Goal: Contribute content: Contribute content

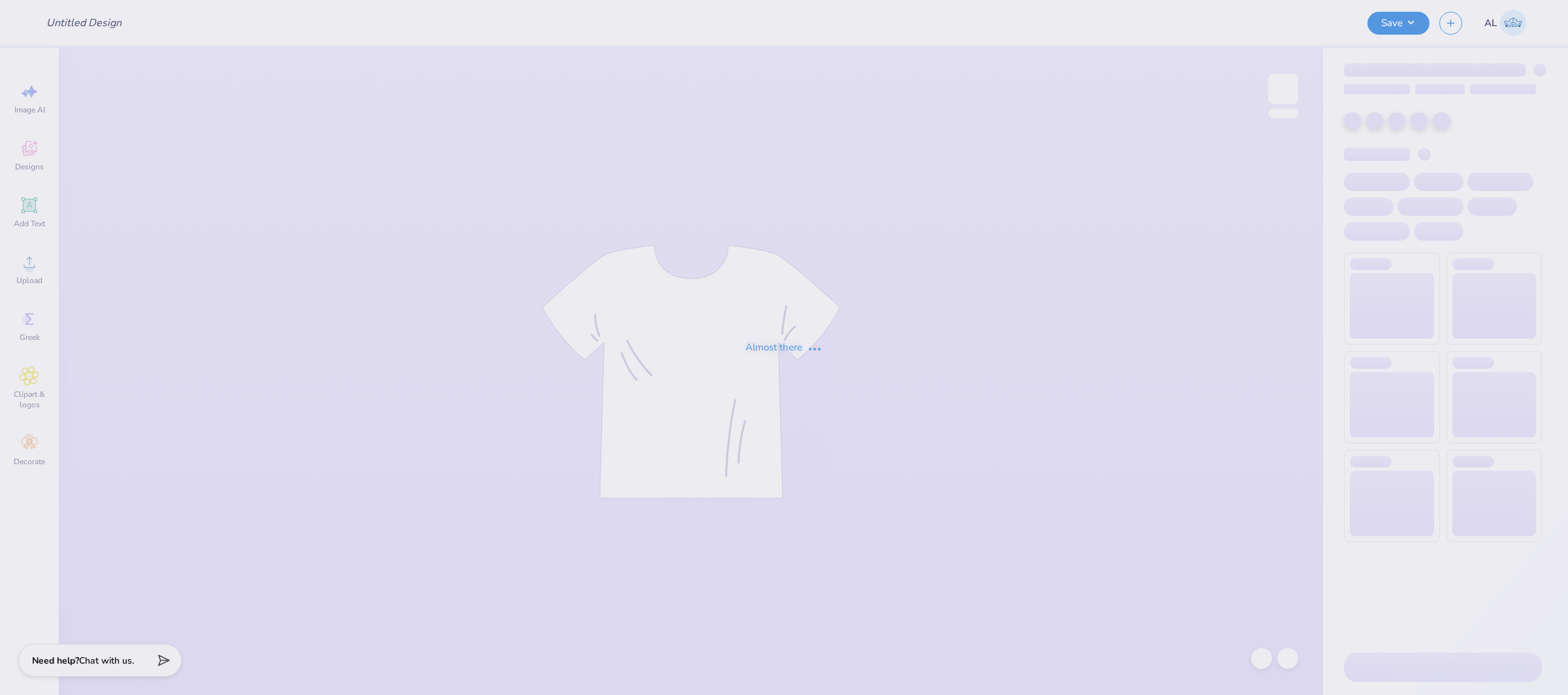
type input "[GEOGRAPHIC_DATA][PERSON_NAME] : [PERSON_NAME]"
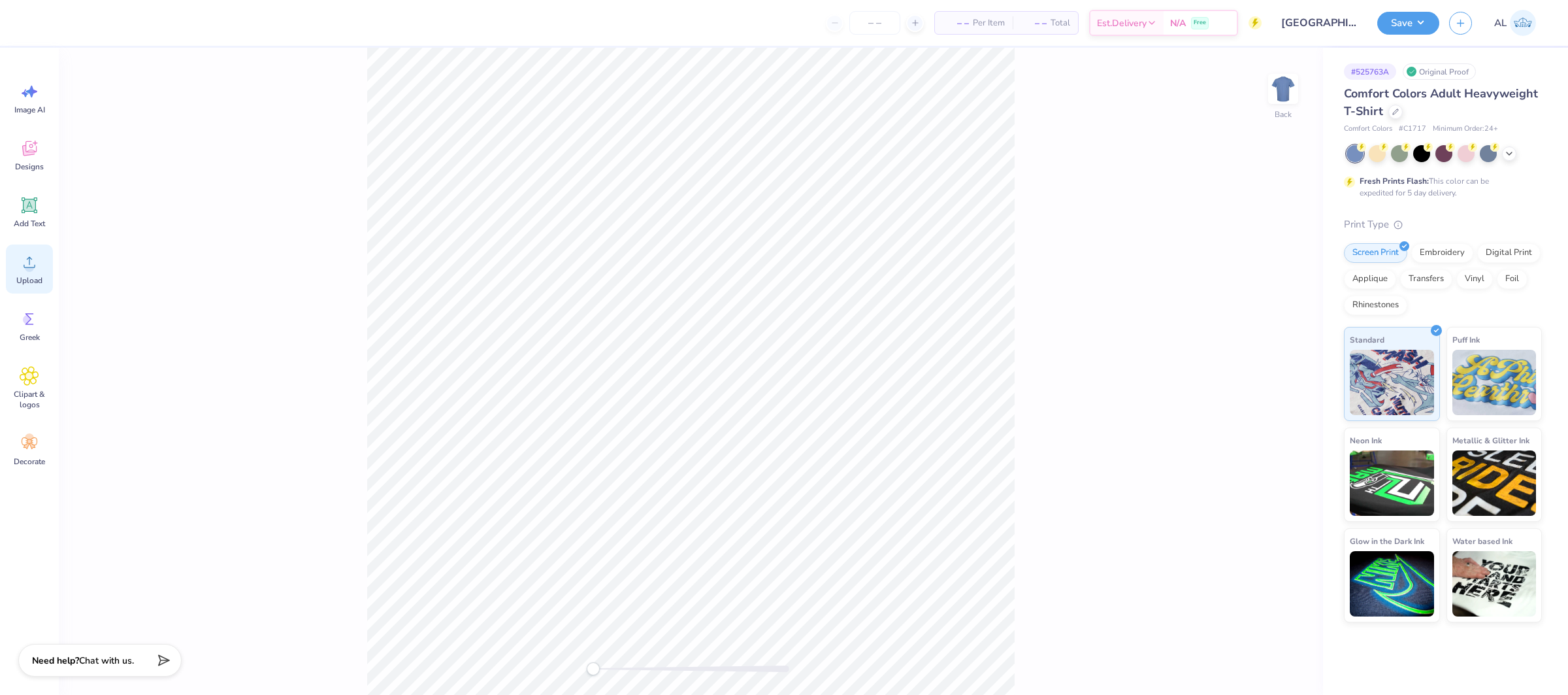
click at [29, 278] on span "Upload" at bounding box center [29, 280] width 26 height 11
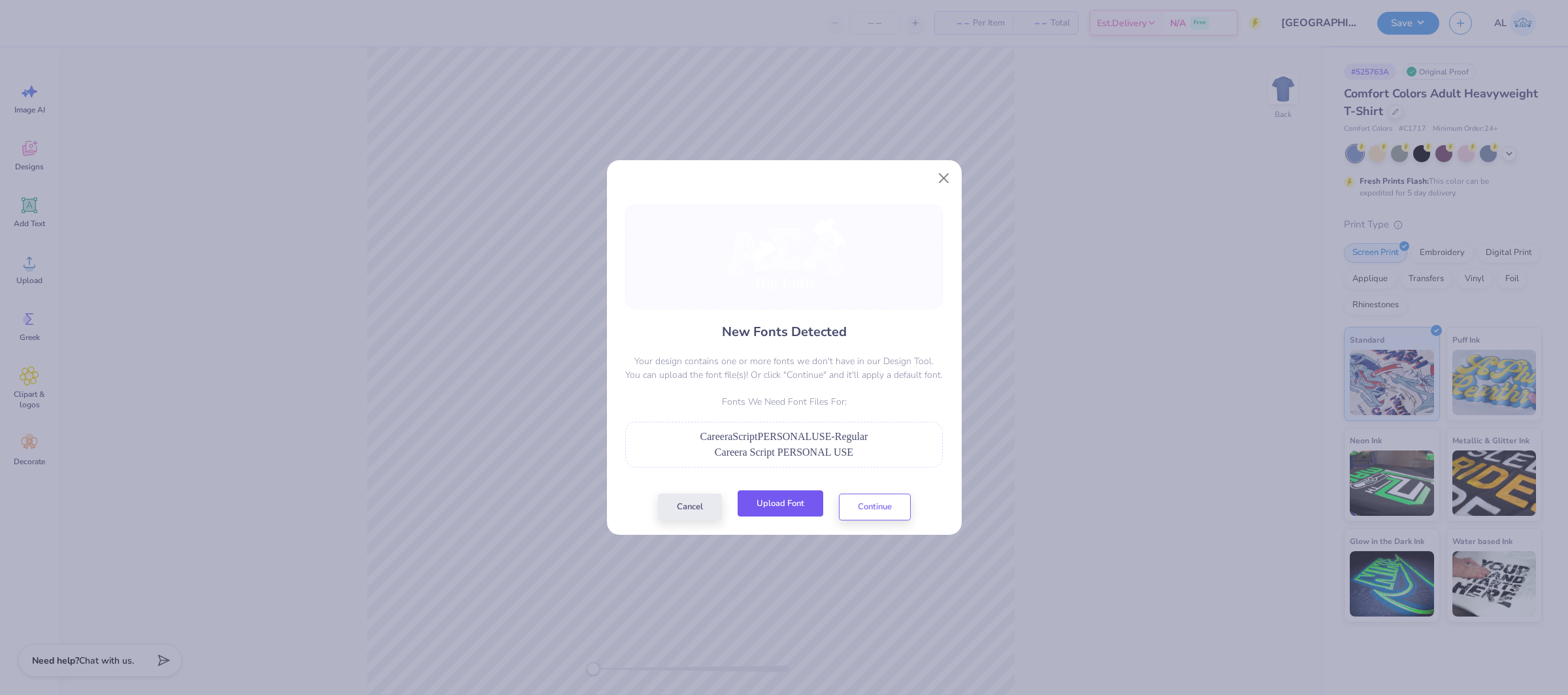
click at [788, 497] on button "Upload Font" at bounding box center [780, 504] width 85 height 27
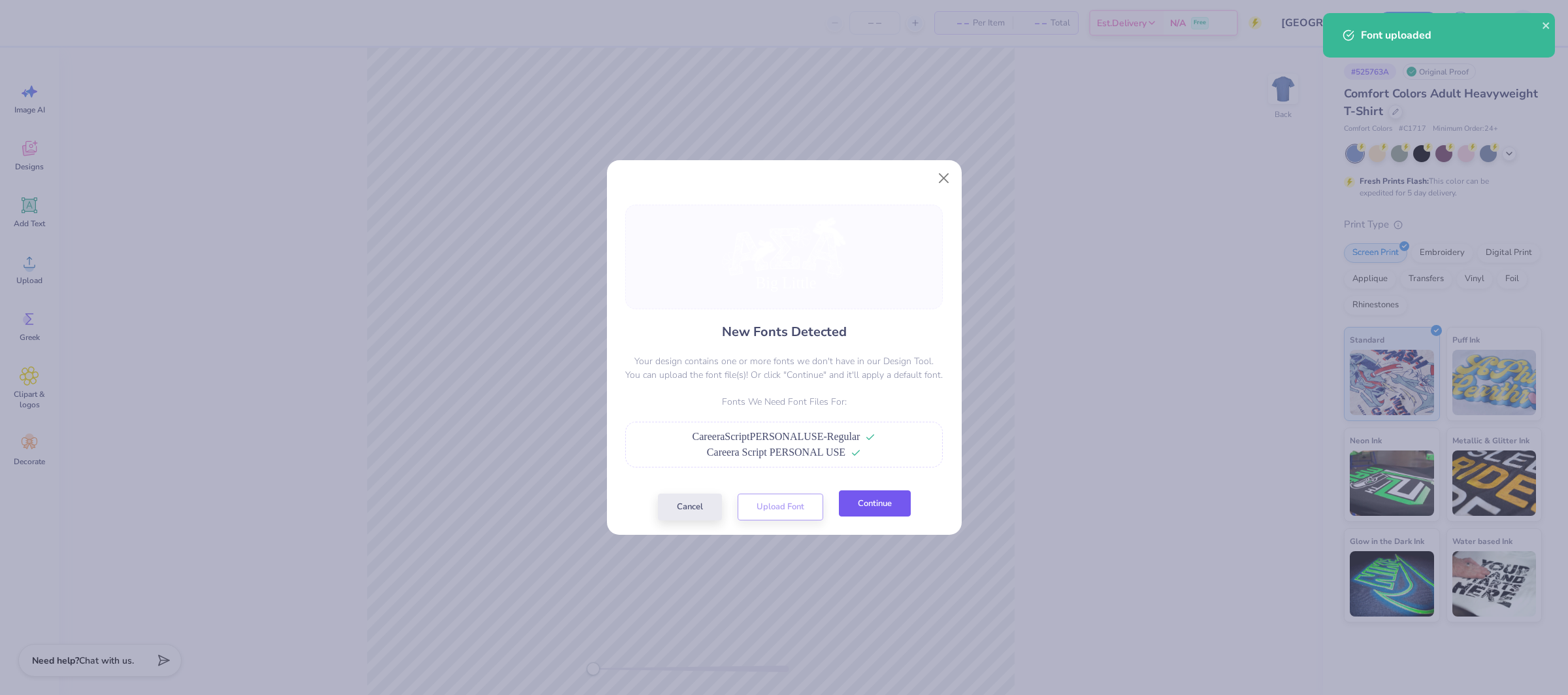
click at [858, 500] on button "Continue" at bounding box center [874, 504] width 72 height 27
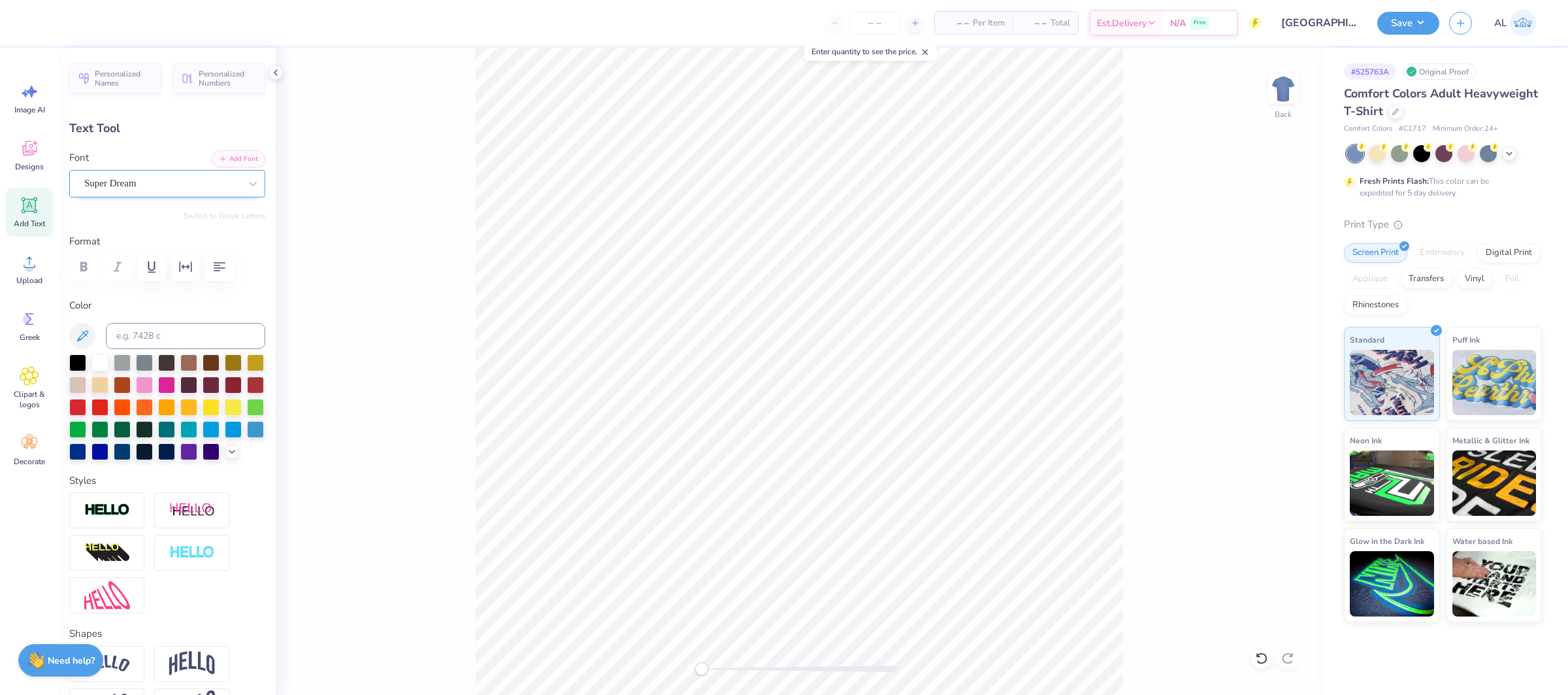
click at [153, 179] on div "Super Dream" at bounding box center [161, 183] width 158 height 20
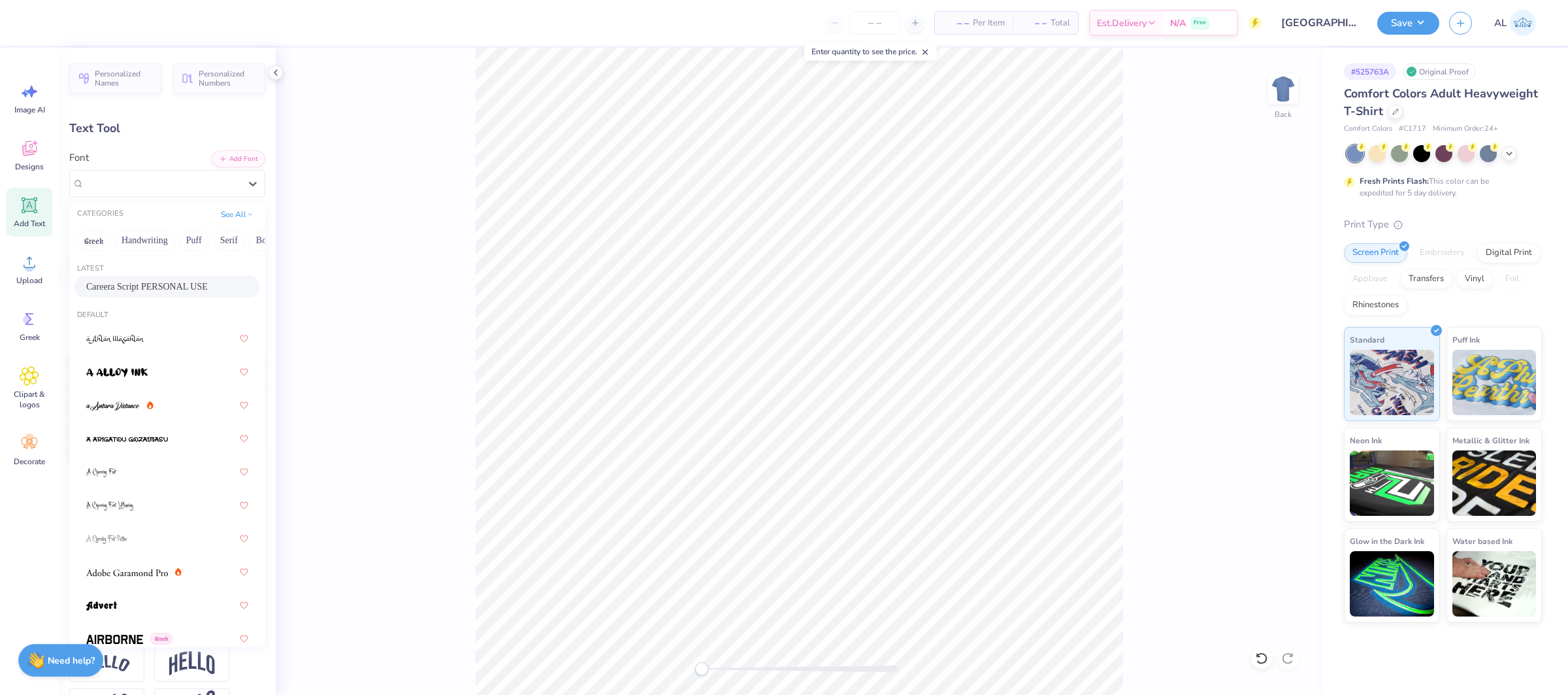
click at [170, 286] on span "Careera Script PERSONAL USE" at bounding box center [147, 287] width 121 height 14
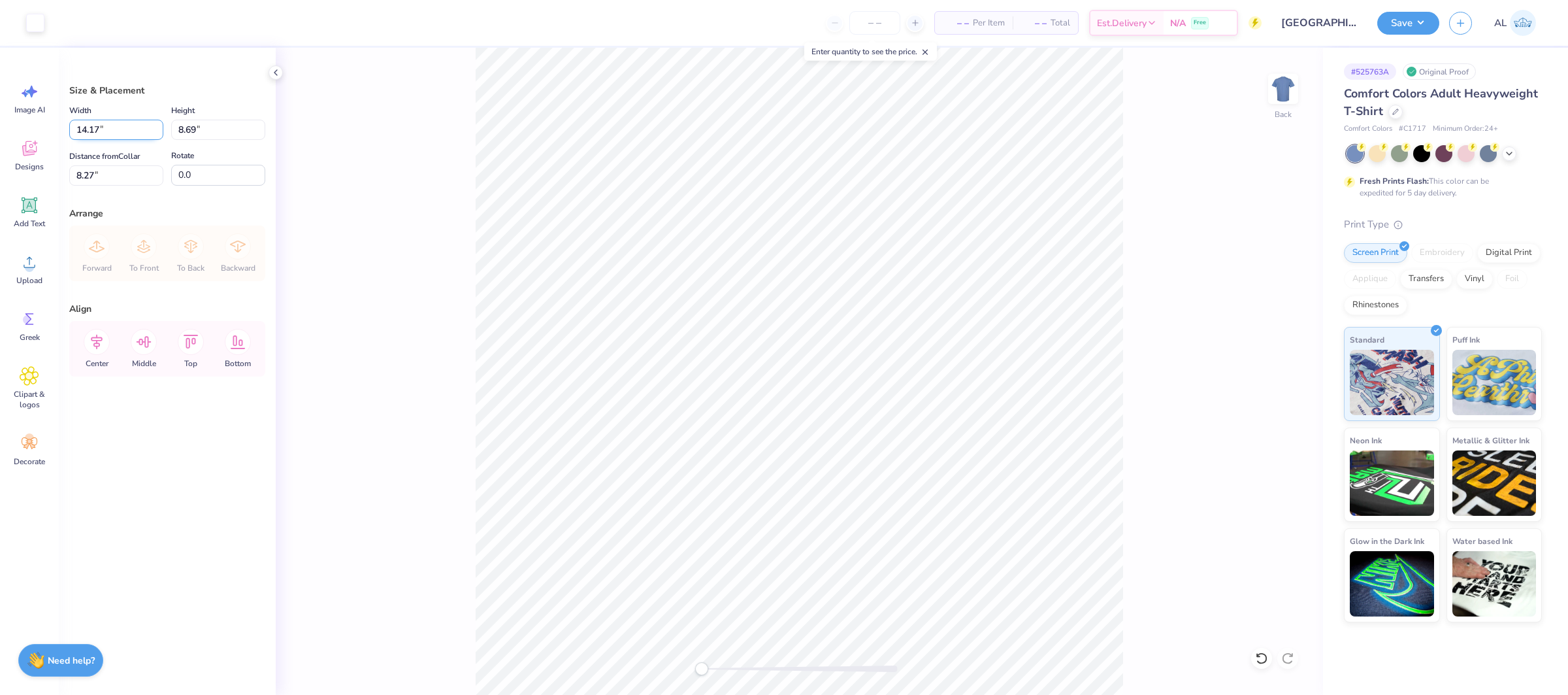
click at [106, 122] on input "14.17" at bounding box center [116, 129] width 94 height 20
type input "11.00"
type input "6.75"
type input "3.00"
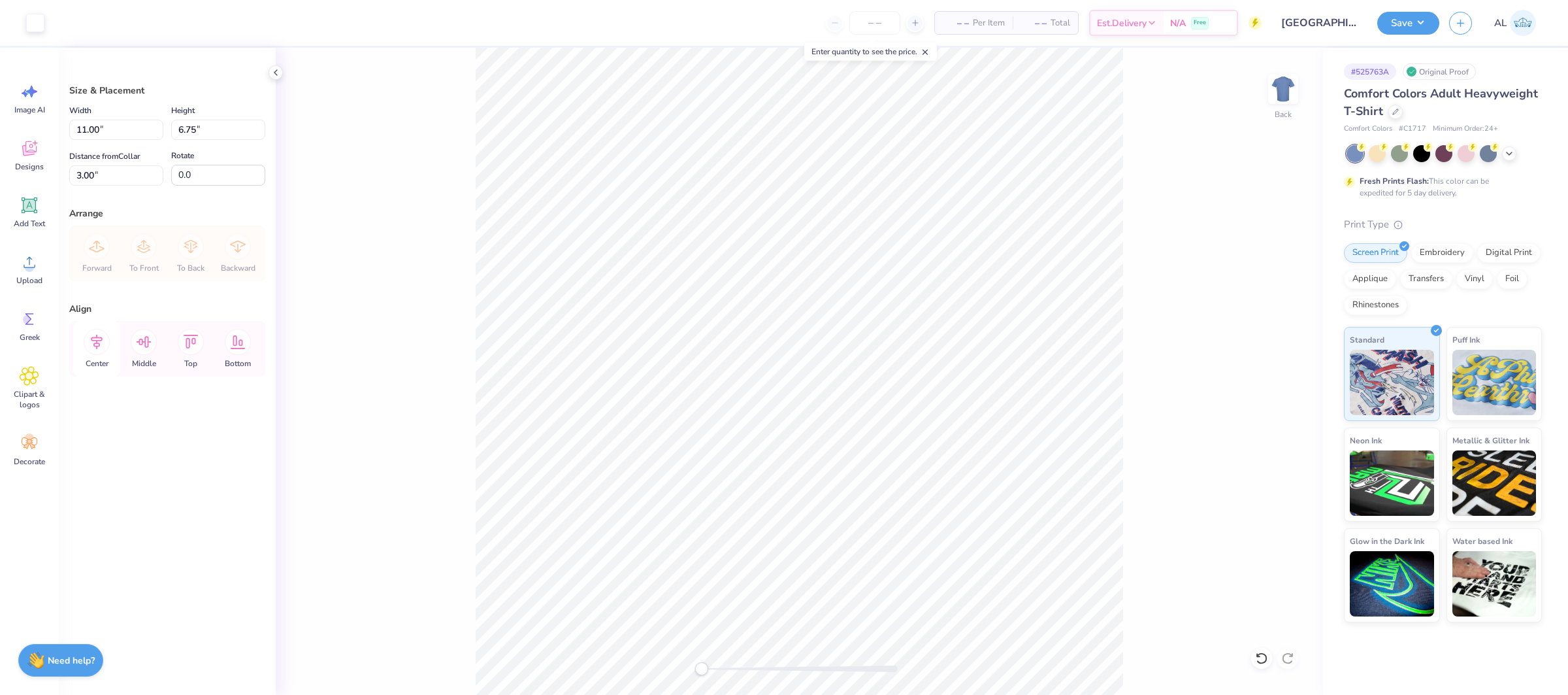
click at [101, 346] on icon at bounding box center [96, 341] width 26 height 26
click at [1402, 22] on button "Save" at bounding box center [1408, 21] width 62 height 23
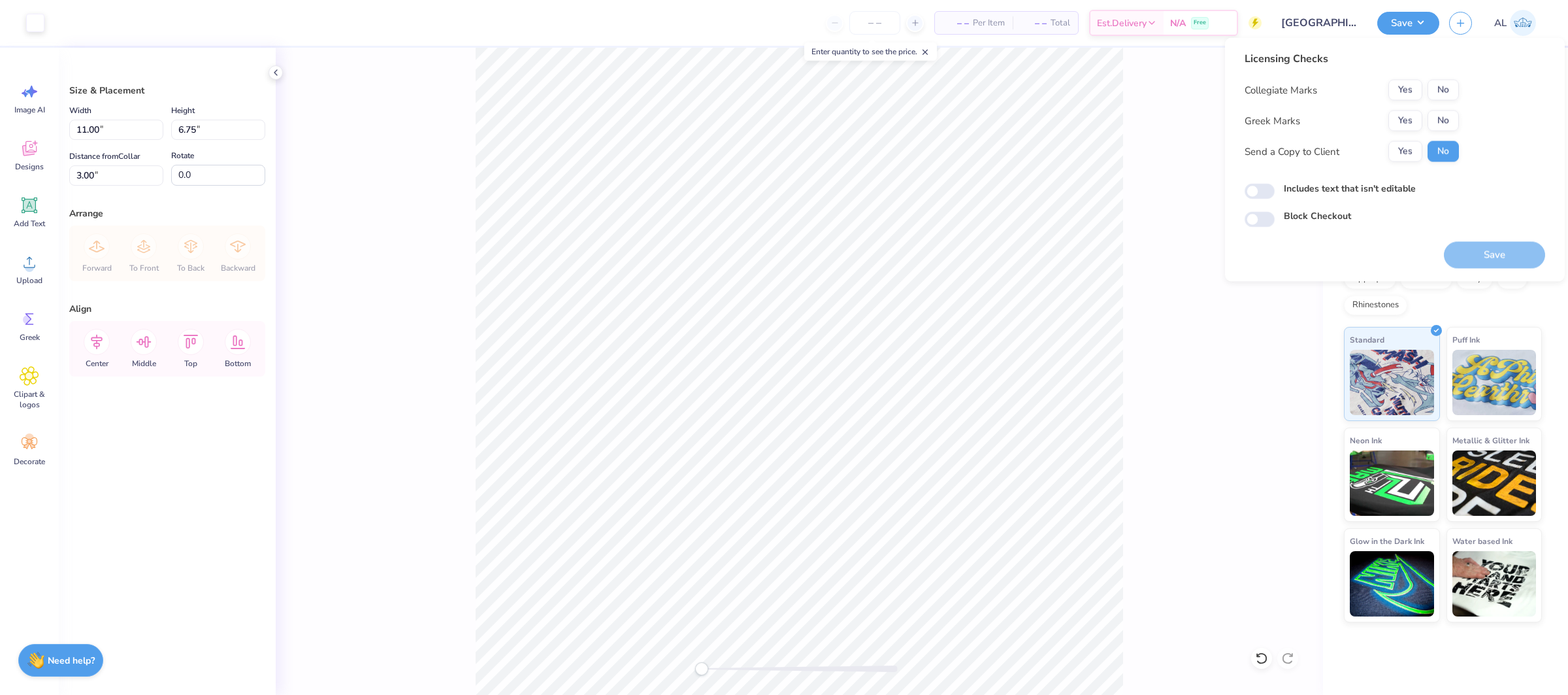
click at [1459, 96] on div "Licensing Checks Collegiate Marks Yes No Greek Marks Yes No Send a Copy to Clie…" at bounding box center [1394, 139] width 300 height 177
click at [1446, 89] on button "No" at bounding box center [1443, 90] width 31 height 21
click at [1411, 115] on button "Yes" at bounding box center [1405, 122] width 34 height 21
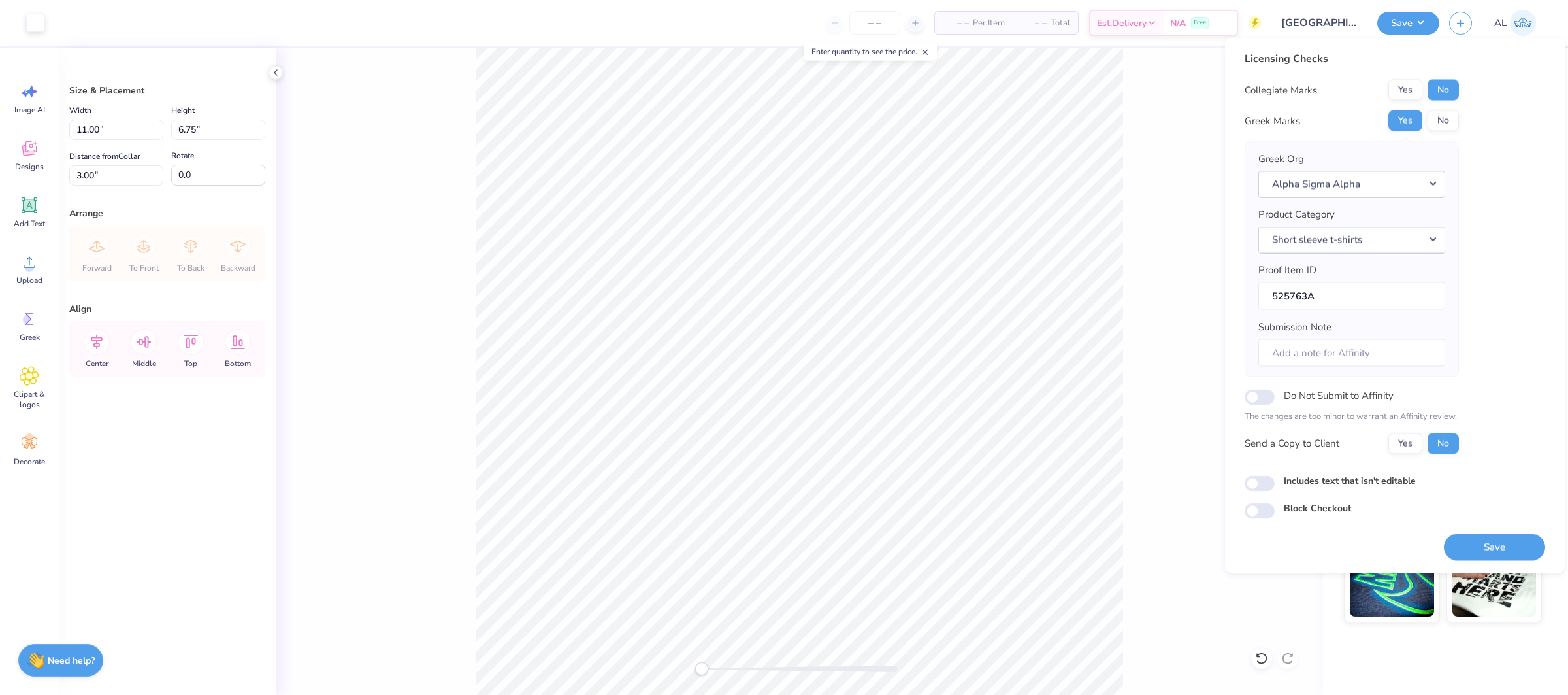
drag, startPoint x: 1476, startPoint y: 543, endPoint x: 492, endPoint y: 0, distance: 1123.9
click at [1476, 543] on button "Save" at bounding box center [1494, 547] width 101 height 27
